Goal: Task Accomplishment & Management: Complete application form

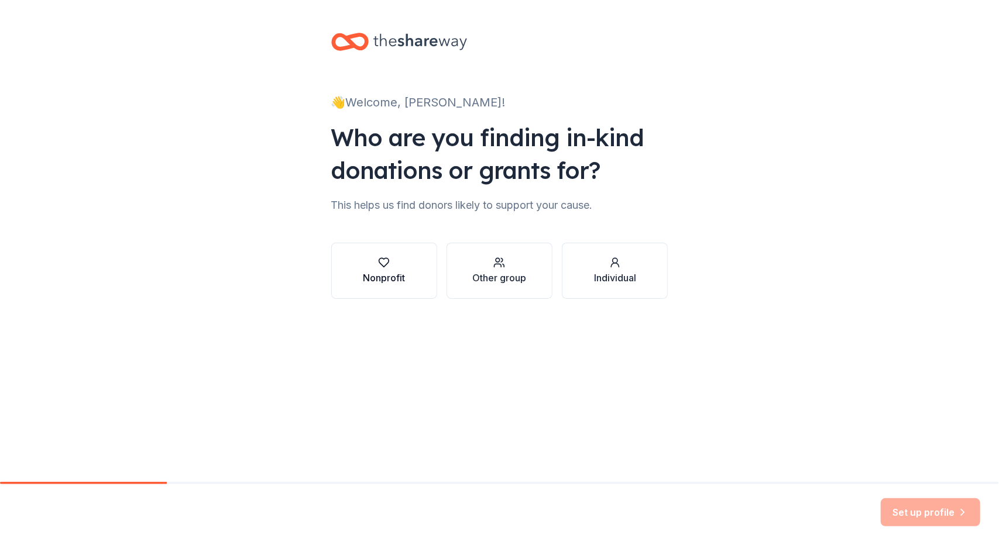
click at [386, 257] on icon "button" at bounding box center [384, 263] width 12 height 12
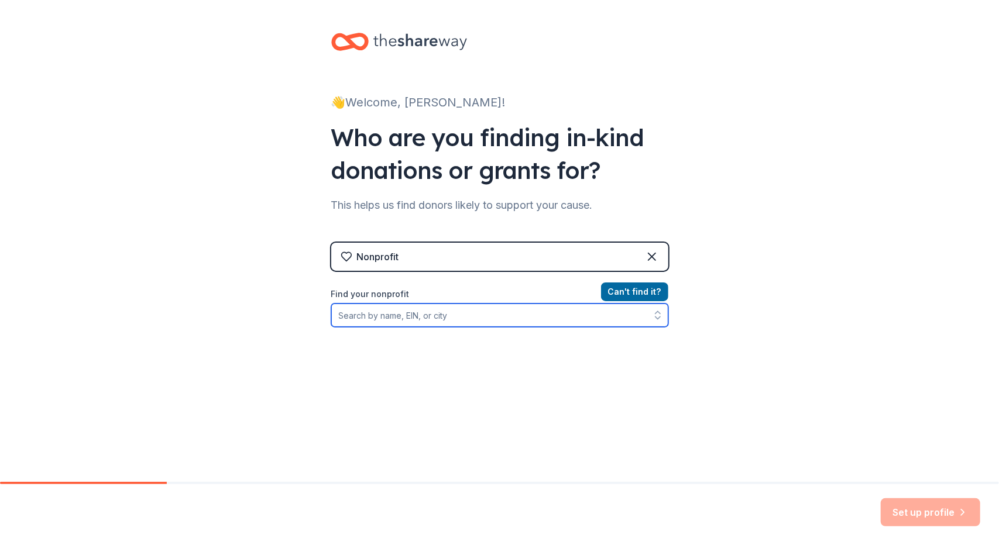
click at [475, 318] on input "Find your nonprofit" at bounding box center [499, 315] width 337 height 23
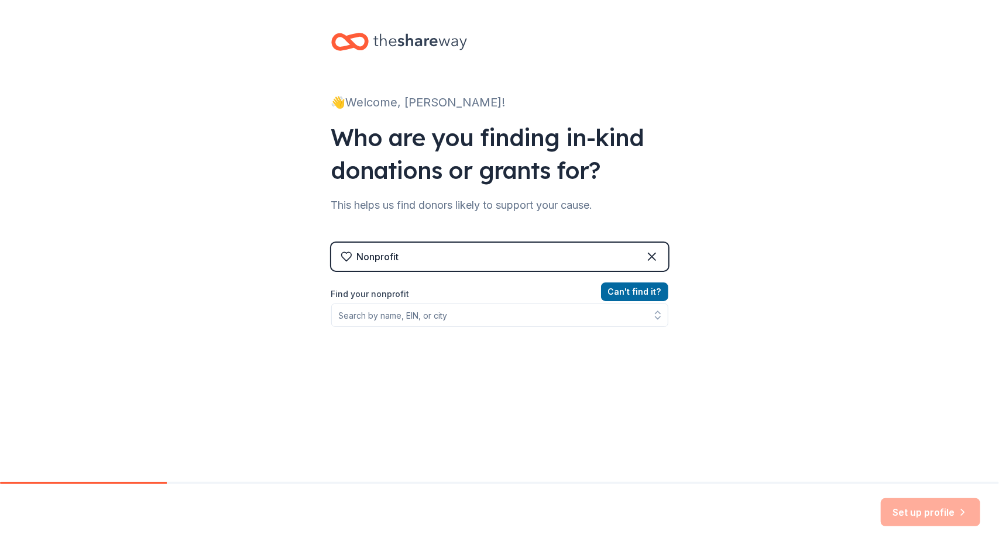
click at [453, 278] on div "Nonprofit Can ' t find it? Find your nonprofit" at bounding box center [499, 343] width 337 height 201
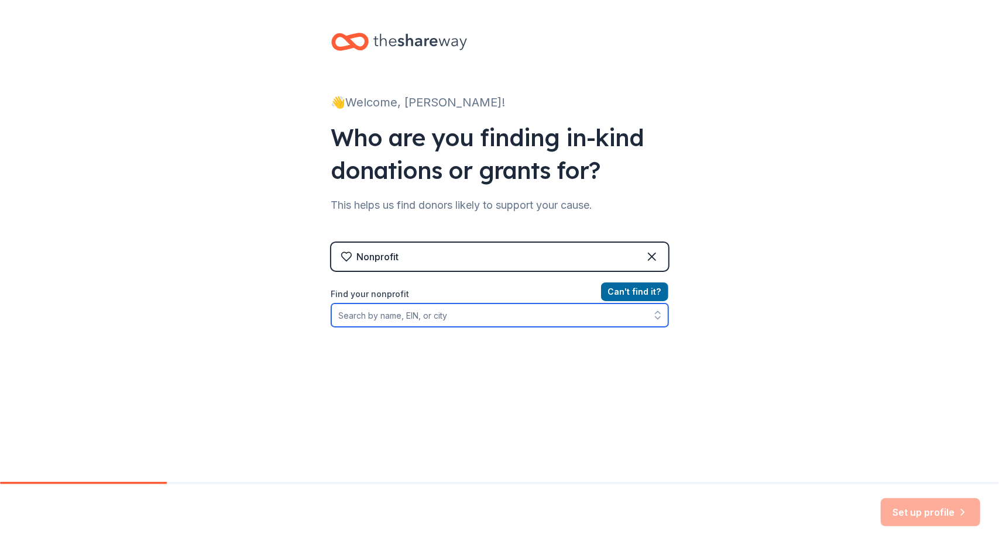
click at [374, 318] on input "Find your nonprofit" at bounding box center [499, 315] width 337 height 23
type input "cambridge [DEMOGRAPHIC_DATA][PERSON_NAME]"
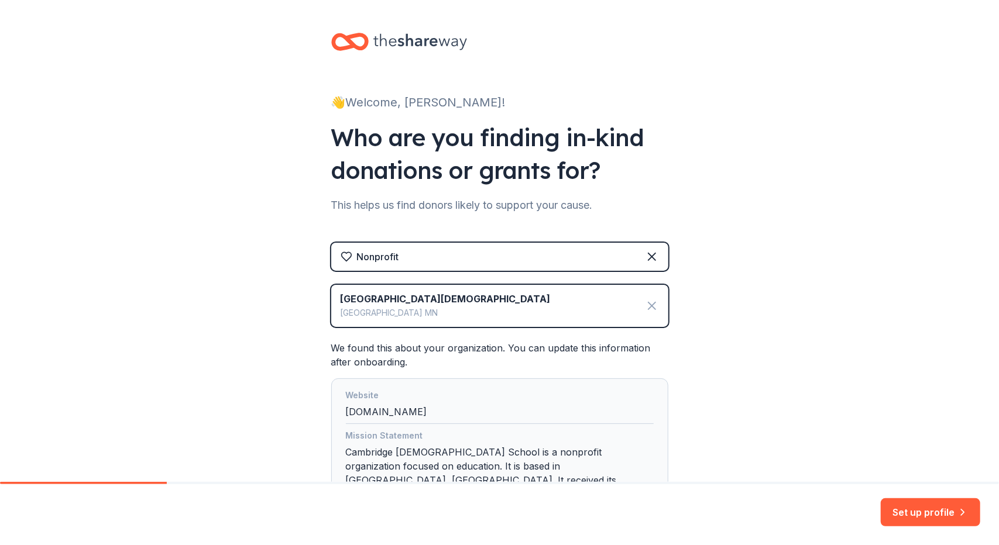
click at [645, 306] on icon at bounding box center [652, 306] width 14 height 14
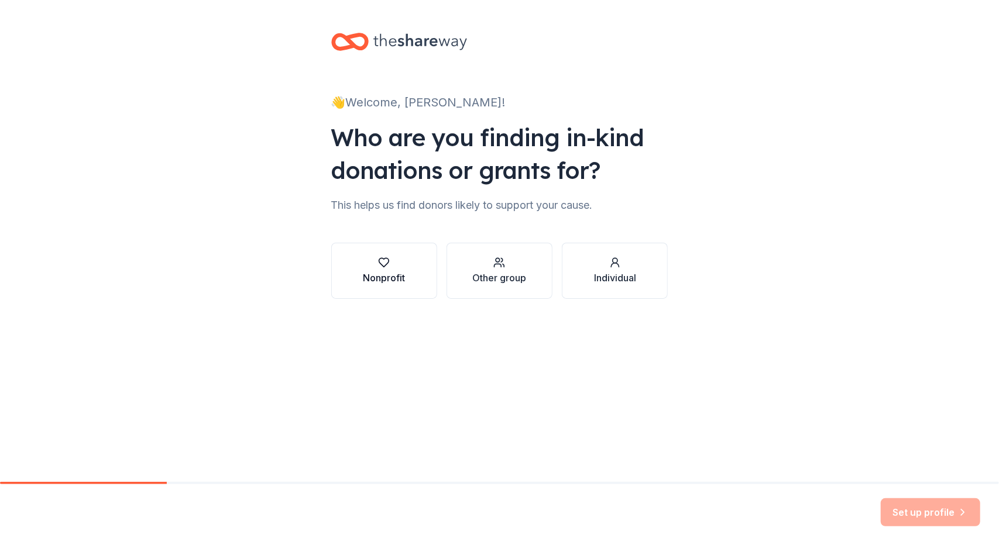
click at [389, 271] on div "Nonprofit" at bounding box center [384, 278] width 42 height 14
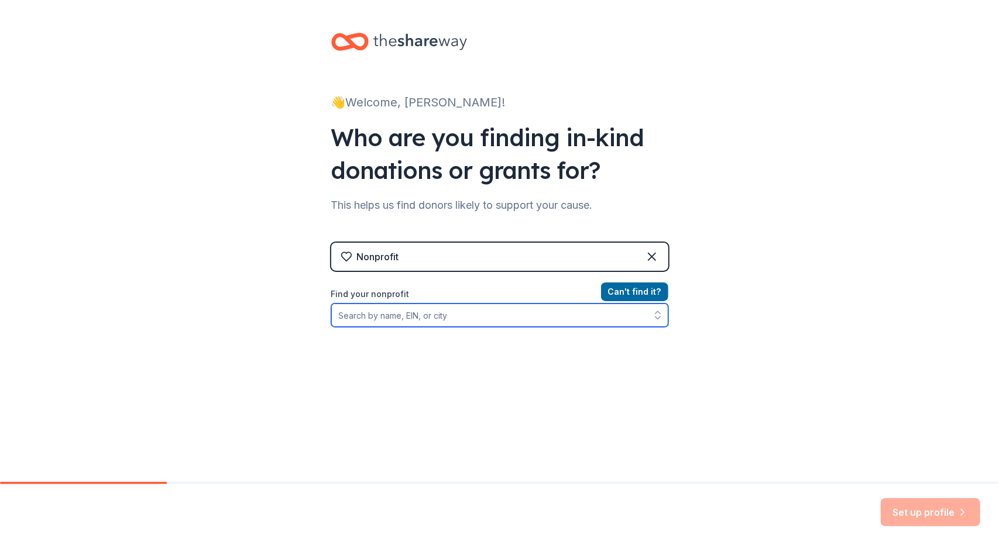
click at [390, 312] on input "Find your nonprofit" at bounding box center [499, 315] width 337 height 23
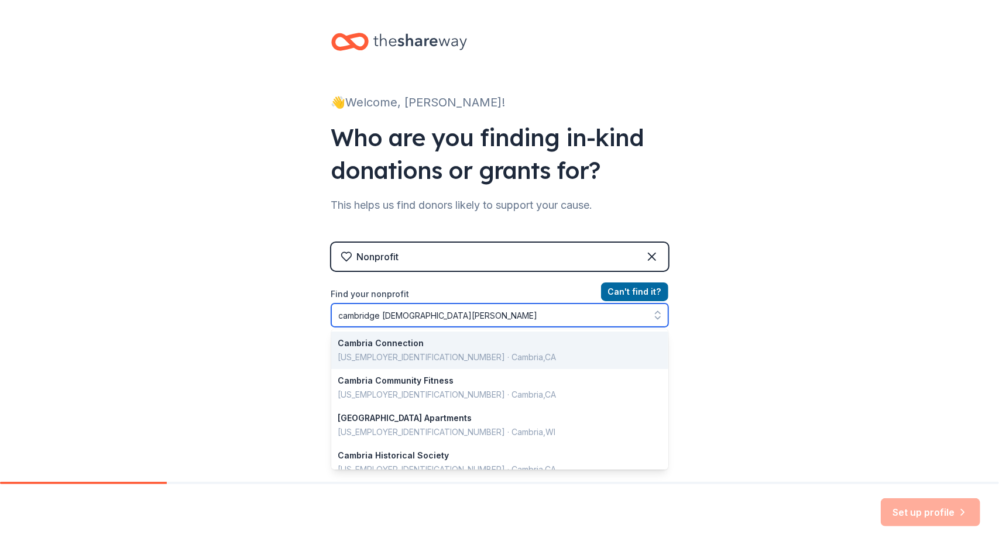
type input "[GEOGRAPHIC_DATA][DEMOGRAPHIC_DATA]"
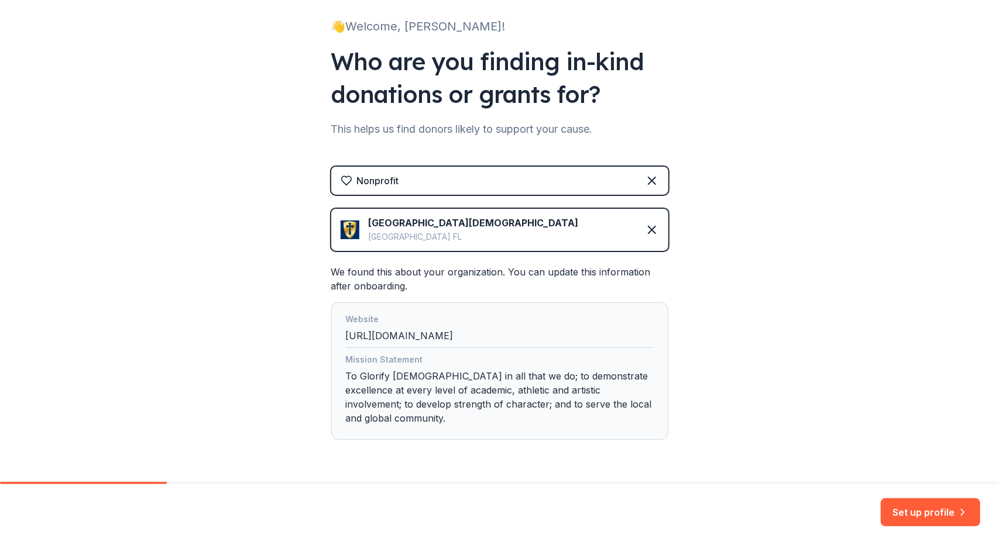
scroll to position [99, 0]
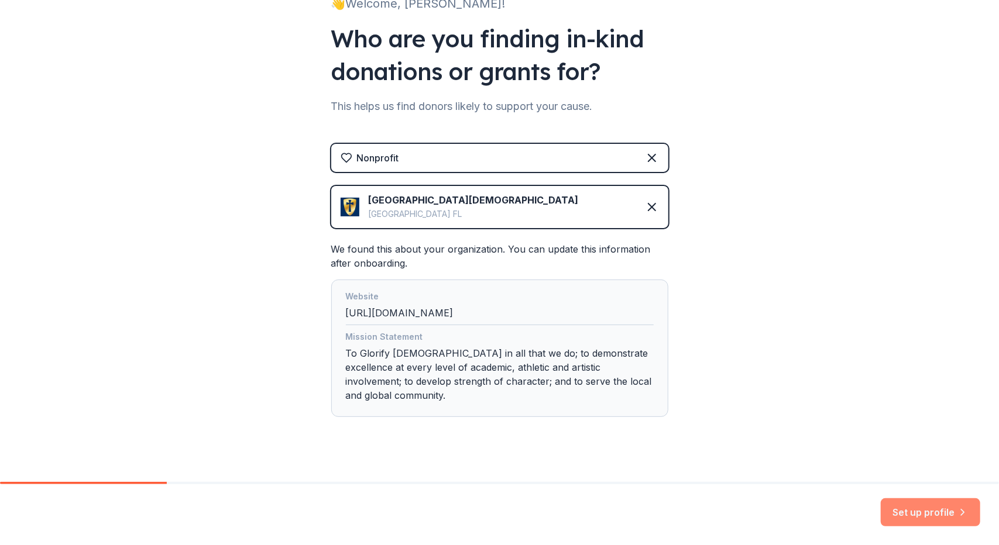
click at [926, 514] on button "Set up profile" at bounding box center [930, 512] width 99 height 28
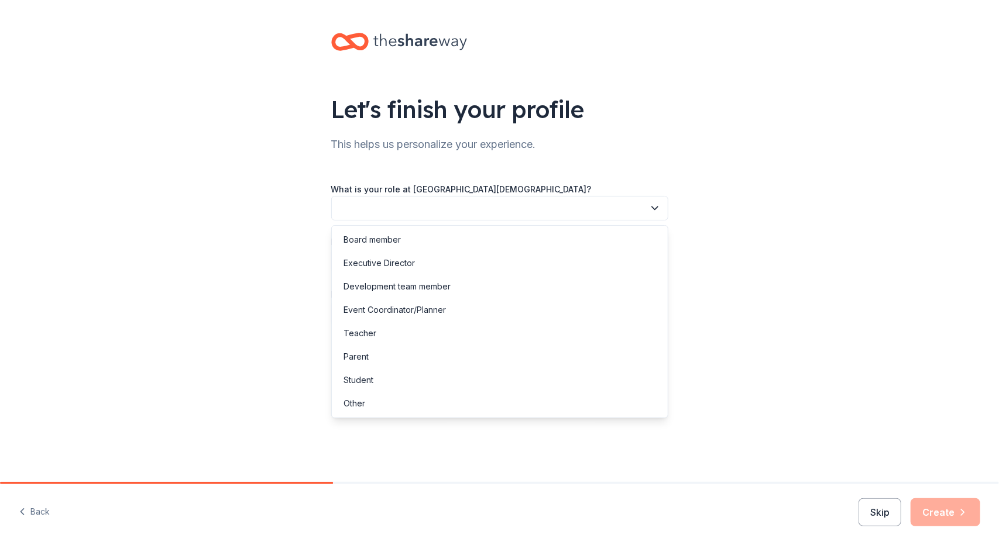
click at [483, 202] on button "button" at bounding box center [499, 208] width 337 height 25
click at [446, 353] on div "Parent" at bounding box center [499, 356] width 331 height 23
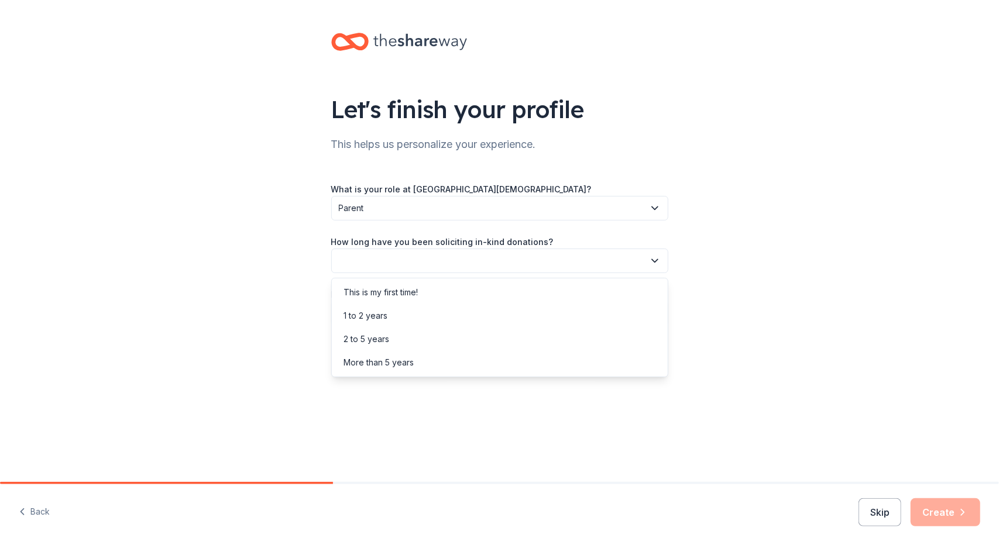
click at [412, 271] on button "button" at bounding box center [499, 261] width 337 height 25
click at [414, 311] on div "1 to 2 years" at bounding box center [499, 315] width 331 height 23
click at [408, 253] on button "1 to 2 years" at bounding box center [499, 261] width 337 height 25
click at [409, 286] on div "This is my first time!" at bounding box center [380, 293] width 74 height 14
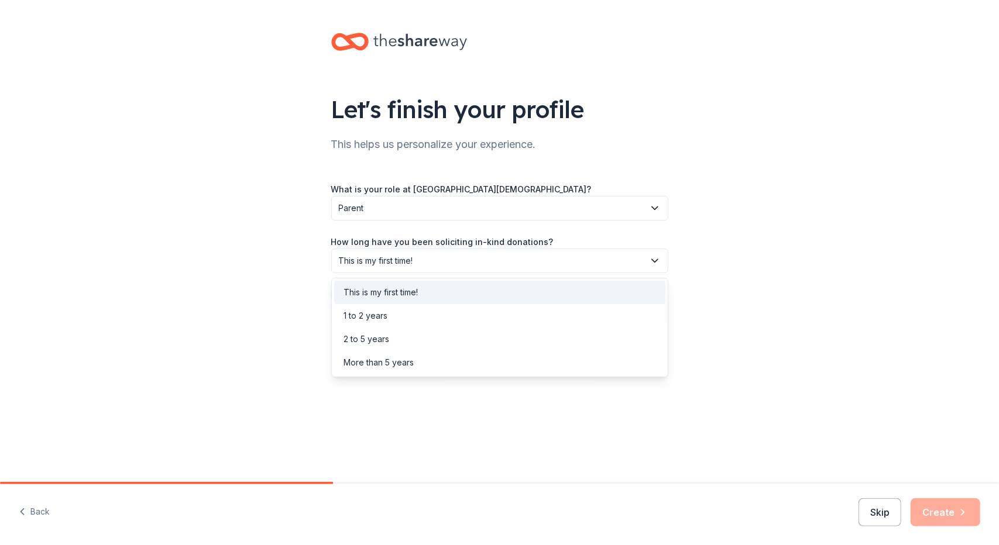
click at [411, 266] on span "This is my first time!" at bounding box center [491, 261] width 305 height 14
click at [403, 314] on div "1 to 2 years" at bounding box center [499, 315] width 331 height 23
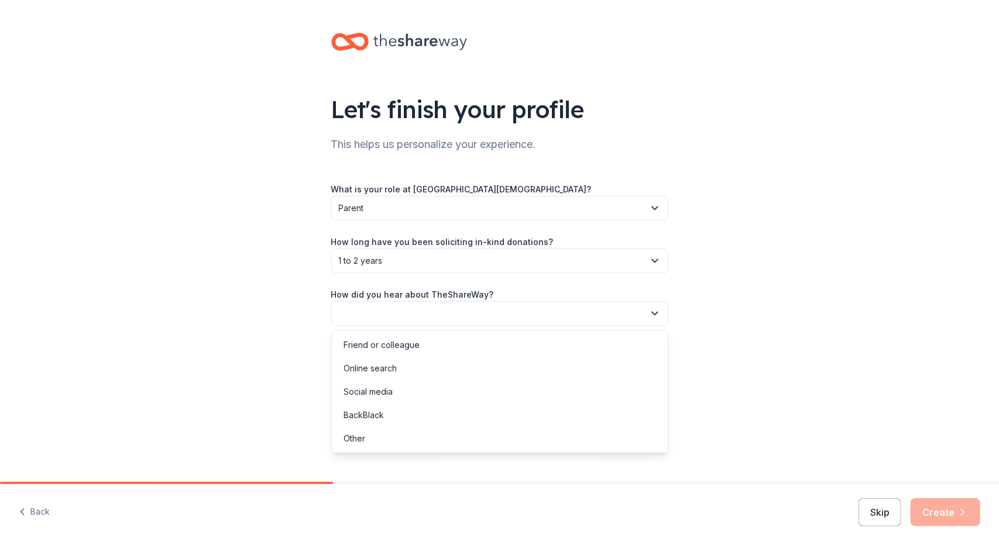
click at [403, 305] on button "button" at bounding box center [499, 313] width 337 height 25
click at [394, 367] on div "Online search" at bounding box center [369, 369] width 53 height 14
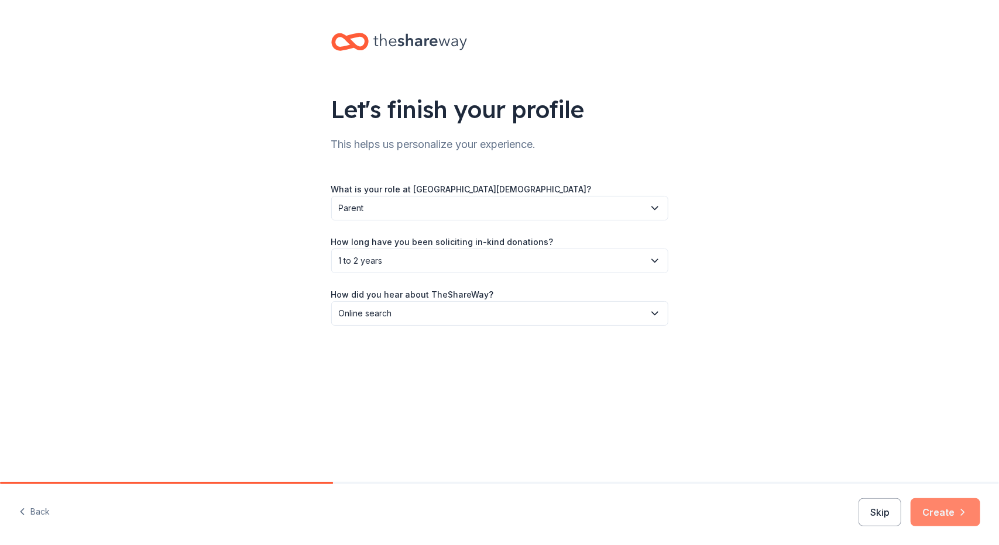
click at [934, 514] on button "Create" at bounding box center [945, 512] width 70 height 28
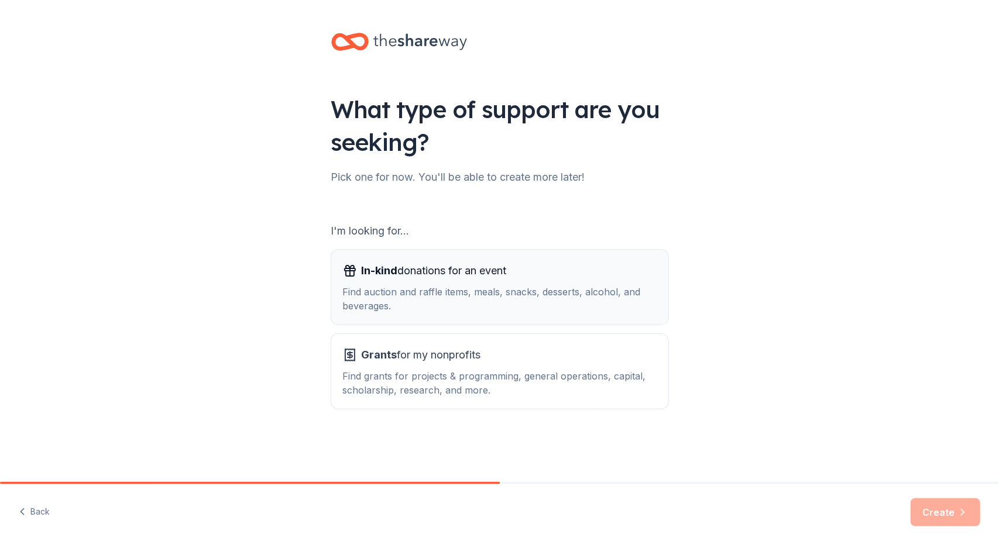
click at [505, 299] on div "Find auction and raffle items, meals, snacks, desserts, alcohol, and beverages." at bounding box center [500, 299] width 314 height 28
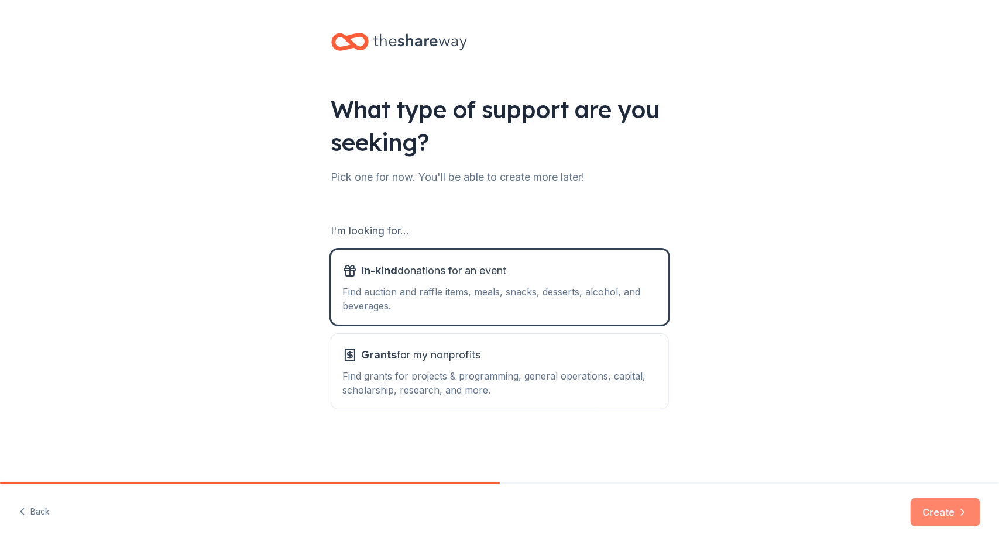
click at [941, 516] on button "Create" at bounding box center [945, 512] width 70 height 28
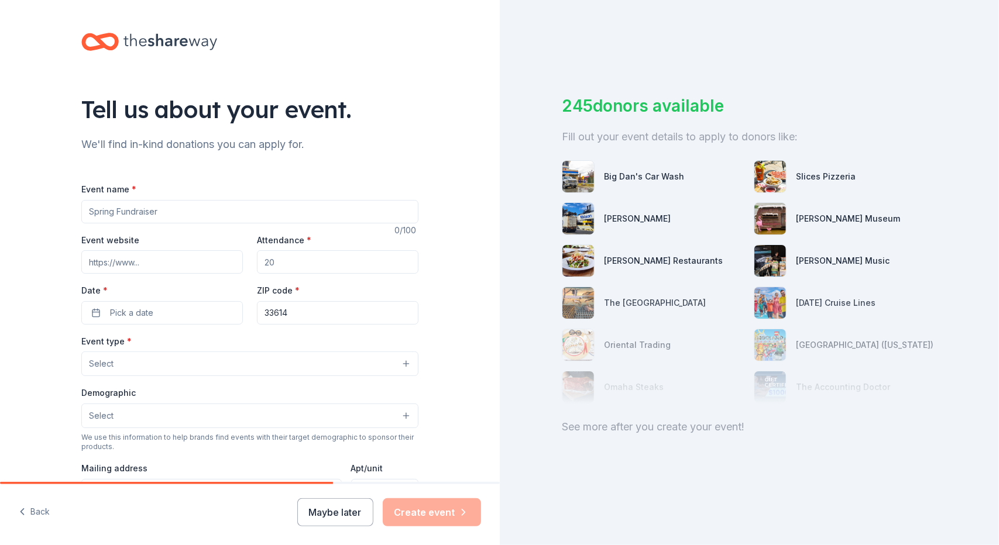
click at [191, 209] on input "Event name *" at bounding box center [249, 211] width 337 height 23
type input "Legacy Gala"
click at [177, 260] on input "Event website" at bounding box center [161, 261] width 161 height 23
